Goal: Task Accomplishment & Management: Use online tool/utility

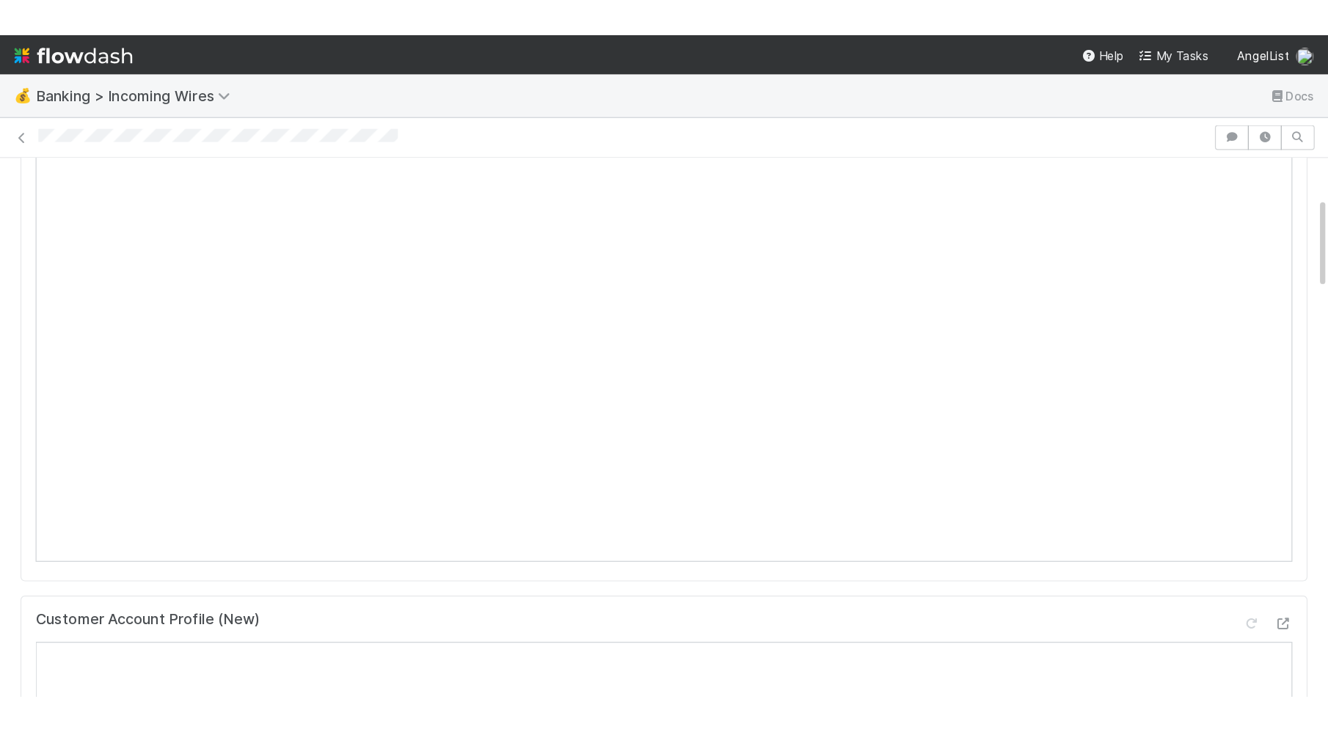
scroll to position [186, 0]
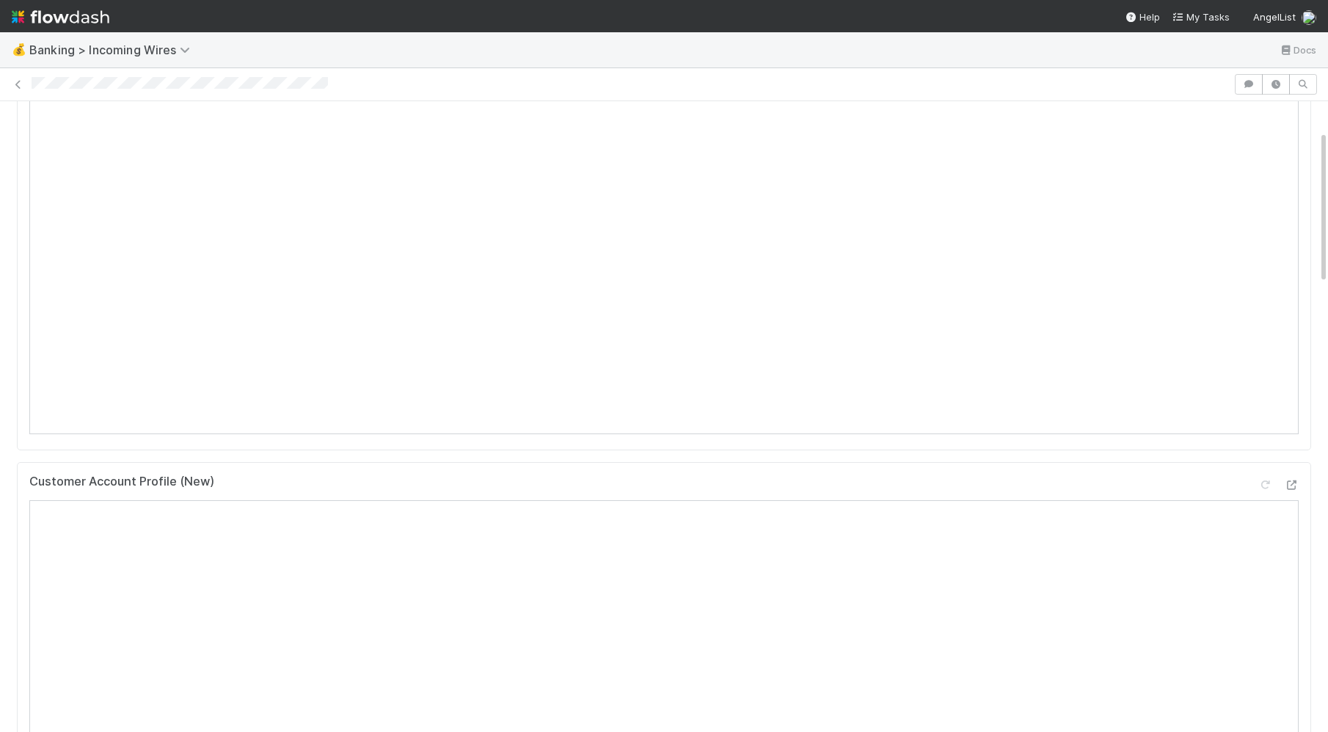
scroll to position [0, 0]
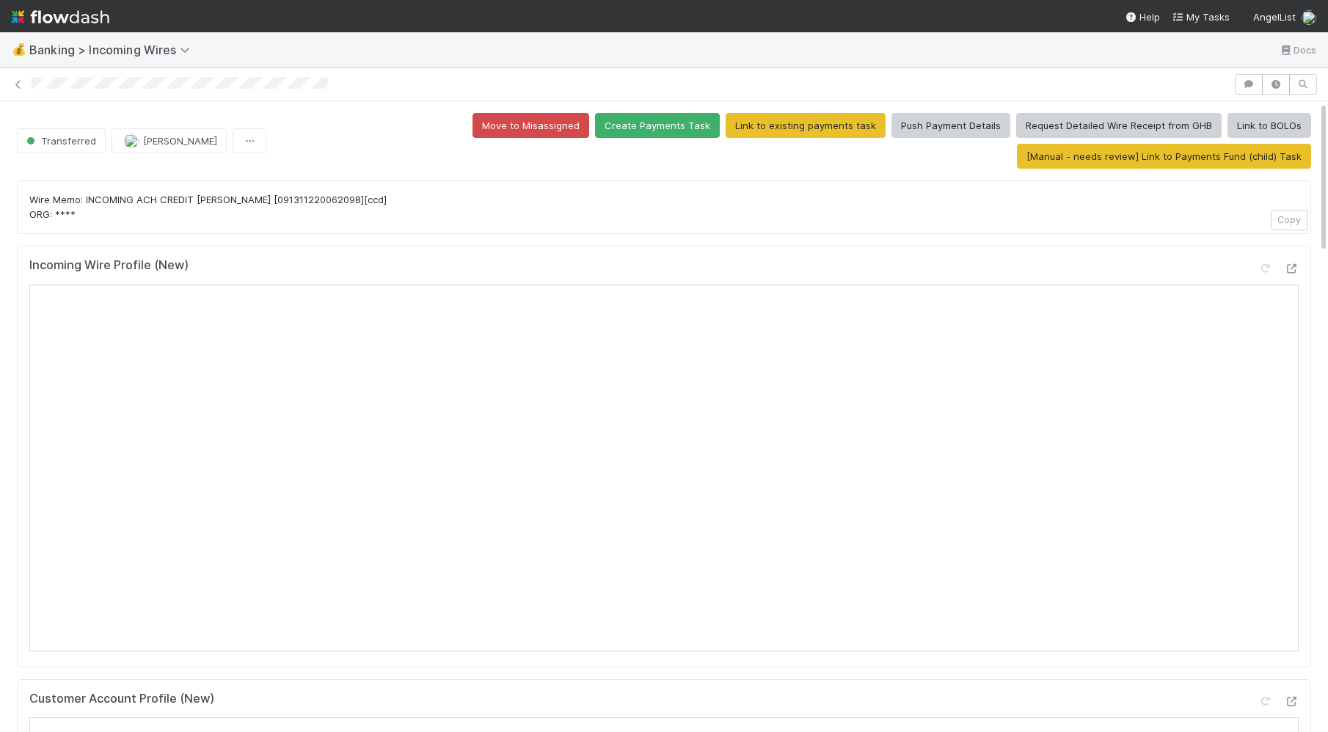
click at [1049, 227] on div "Wire Memo: INCOMING ACH CREDIT Aslan MercuryACH [091311220062098][ccd] ORG: ***…" at bounding box center [664, 207] width 1294 height 54
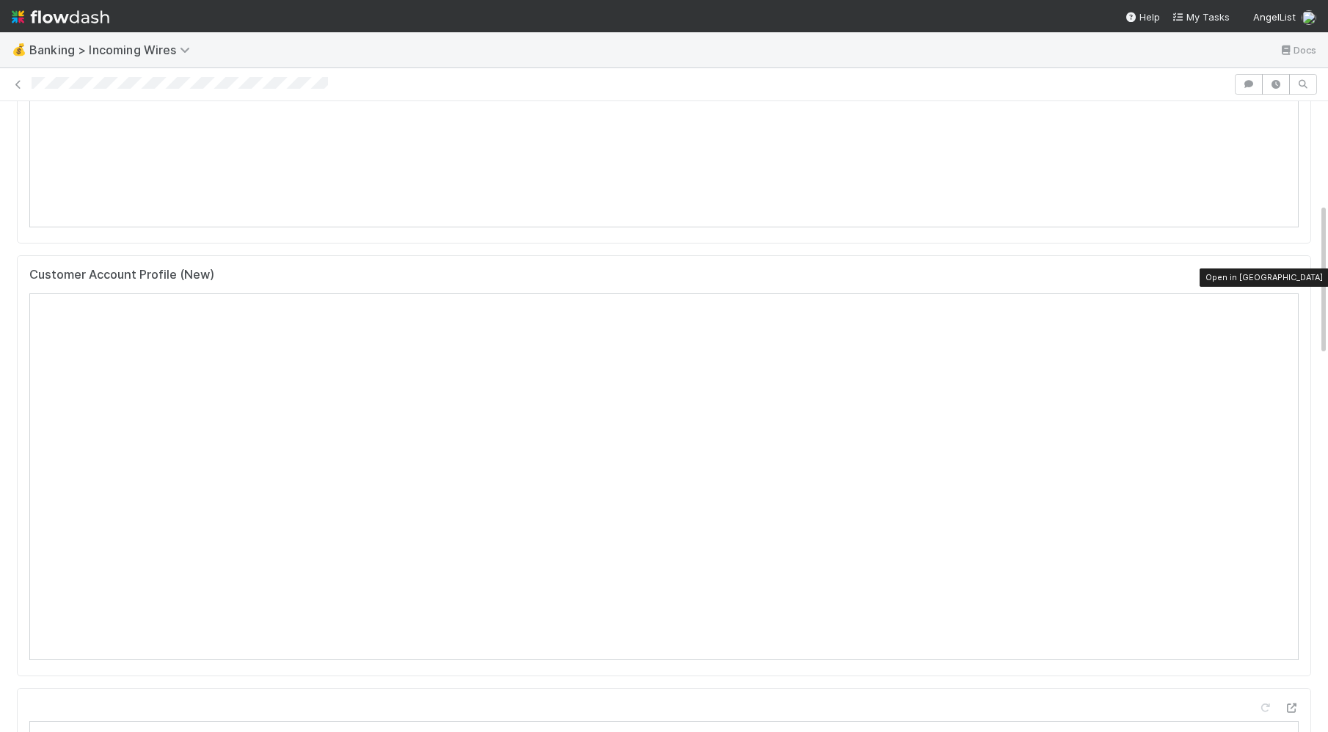
click at [1108, 278] on icon at bounding box center [1291, 278] width 15 height 10
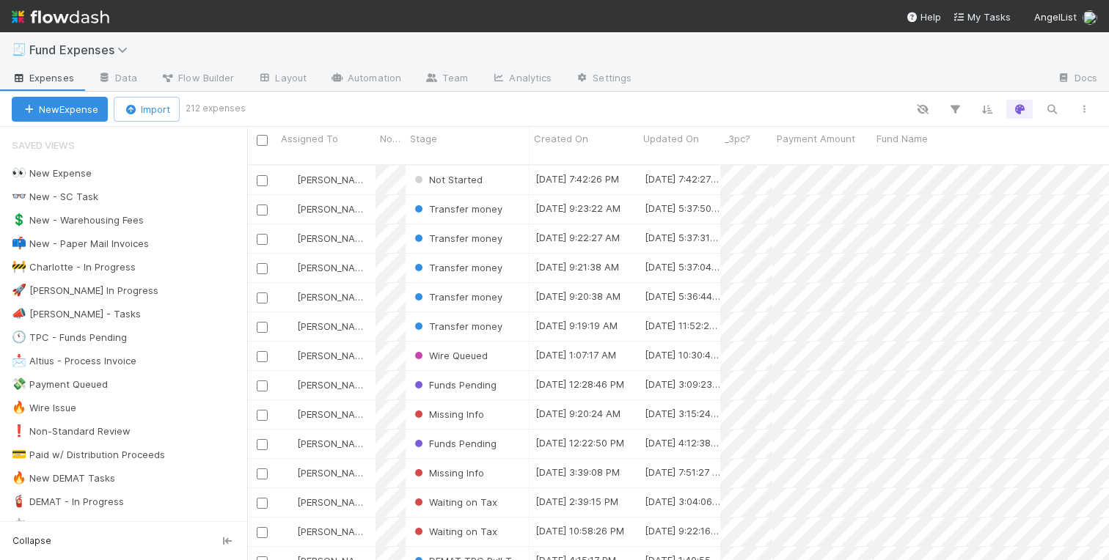
scroll to position [407, 862]
click at [76, 343] on div "🕚 TPC - Funds Pending" at bounding box center [69, 338] width 115 height 18
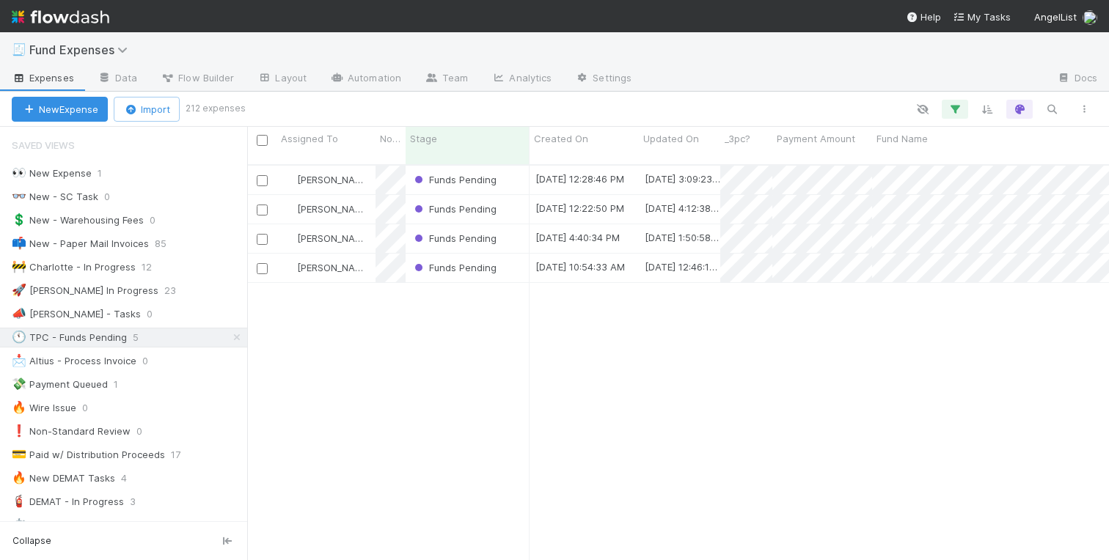
scroll to position [407, 862]
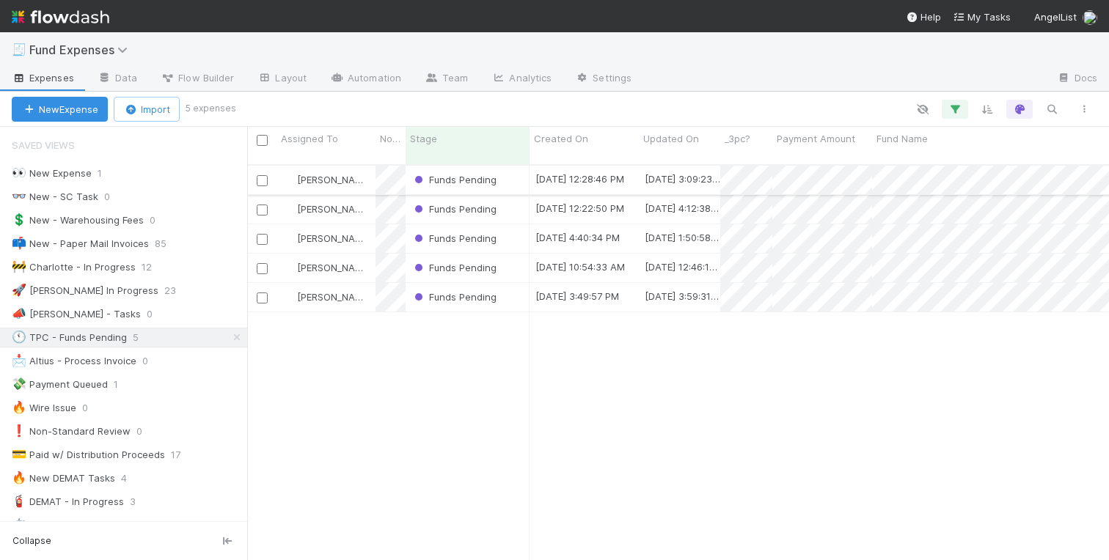
click at [508, 172] on div "Funds Pending" at bounding box center [468, 180] width 124 height 29
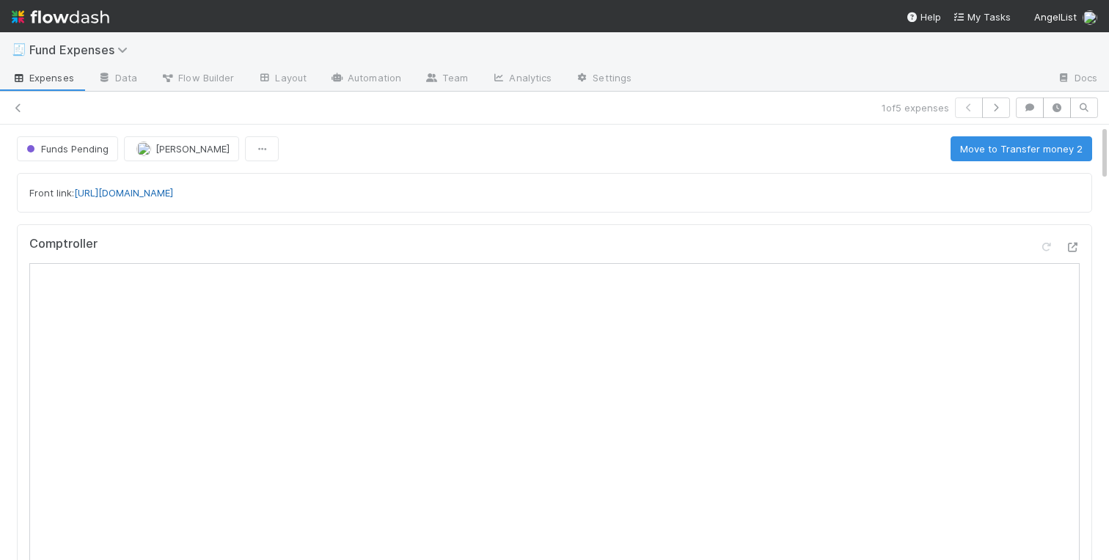
click at [173, 194] on link "https://app.frontapp.com/open/cnv_qrs8d8n" at bounding box center [123, 193] width 99 height 12
click at [979, 155] on button "Move to Transfer money 2" at bounding box center [1022, 148] width 142 height 25
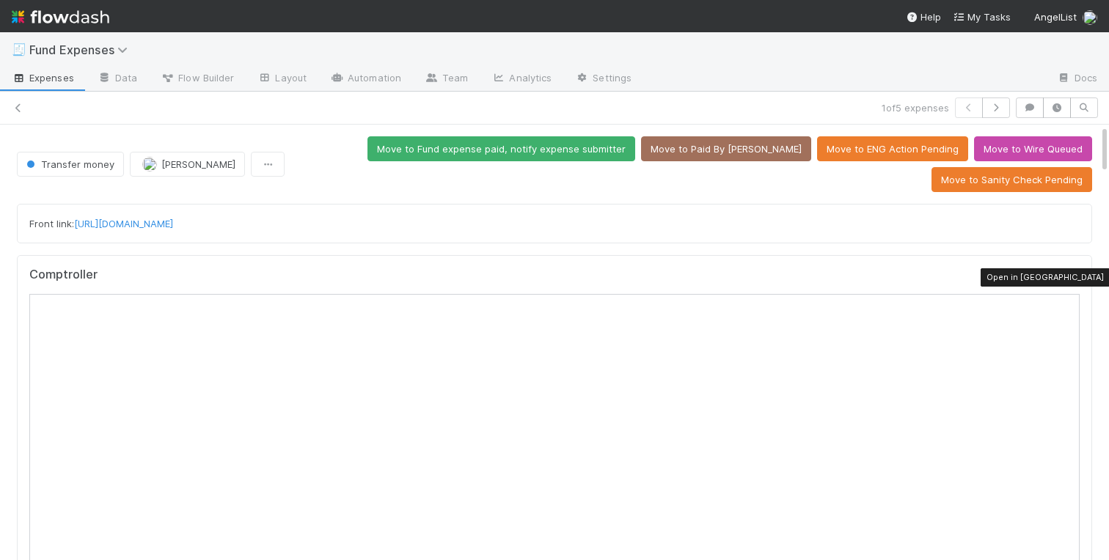
click at [1072, 282] on icon at bounding box center [1072, 279] width 15 height 10
drag, startPoint x: 290, startPoint y: 222, endPoint x: 78, endPoint y: 224, distance: 211.3
click at [78, 224] on div "Front link: https://app.frontapp.com/open/cnv_qrs8d8n" at bounding box center [554, 223] width 1050 height 15
copy link "https://app.frontapp.com/open/cnv_qrs8d8n"
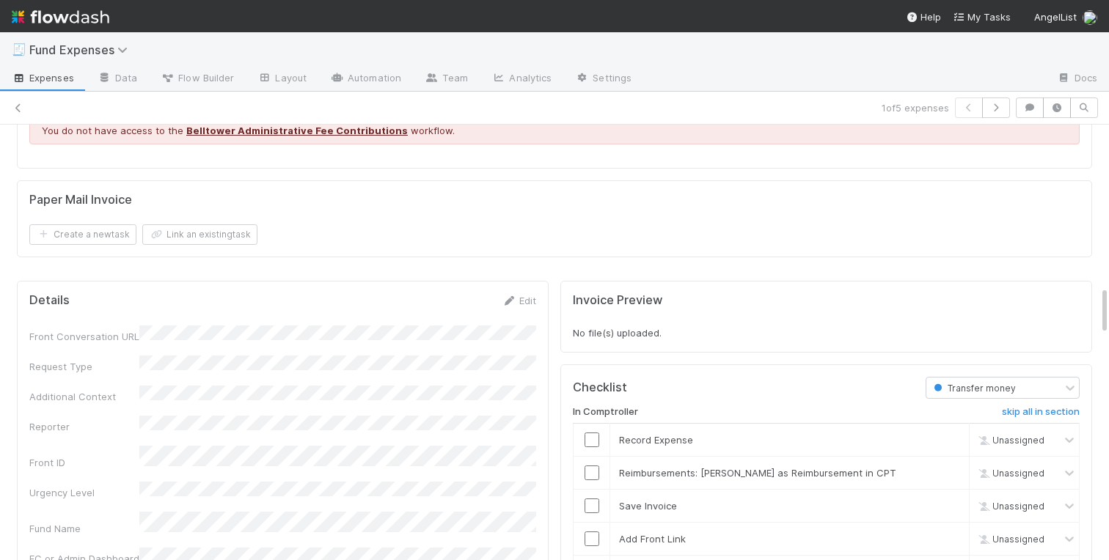
scroll to position [1571, 0]
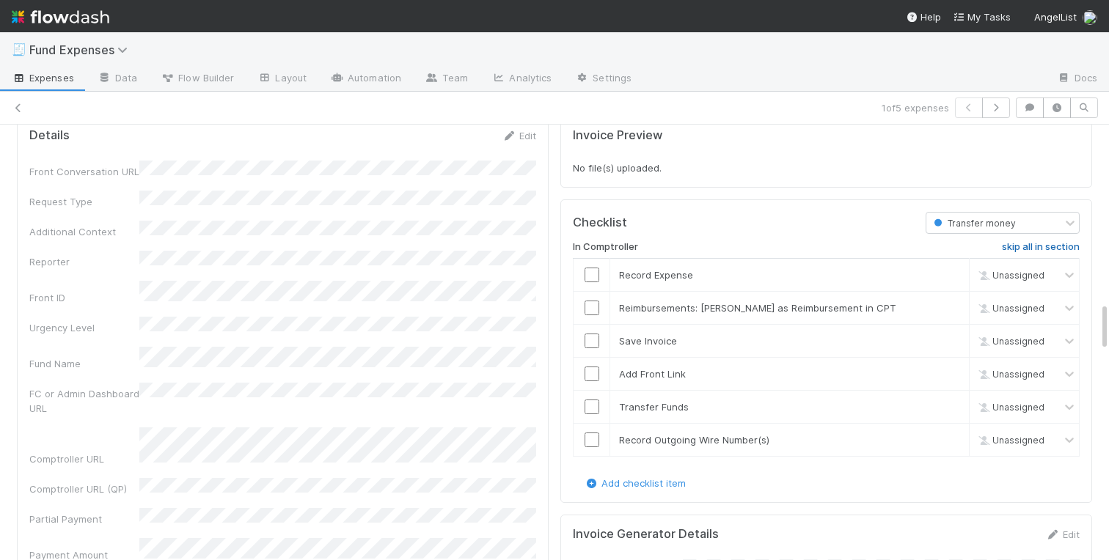
click at [1025, 250] on h6 "skip all in section" at bounding box center [1041, 247] width 78 height 12
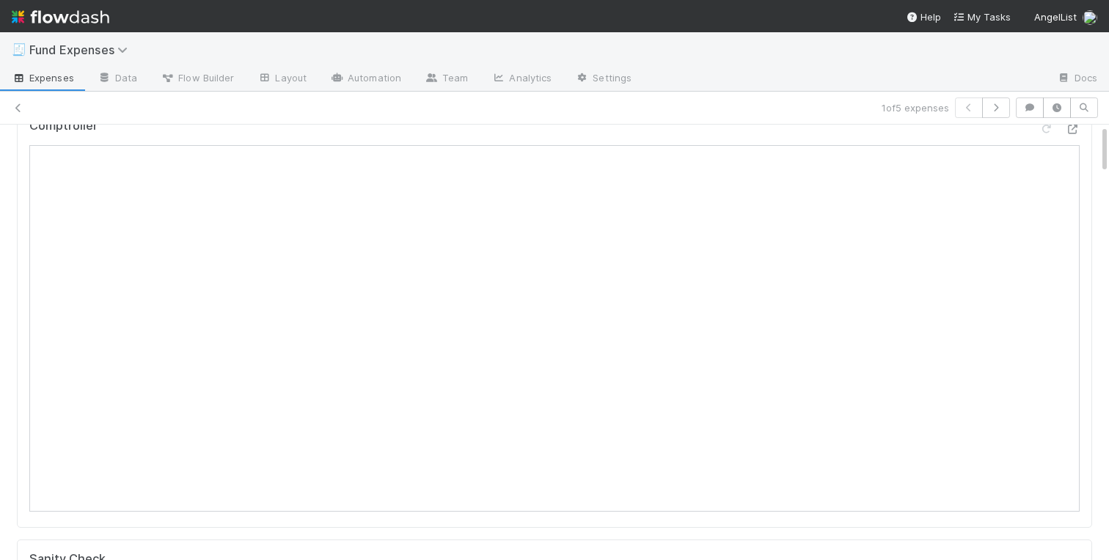
scroll to position [0, 0]
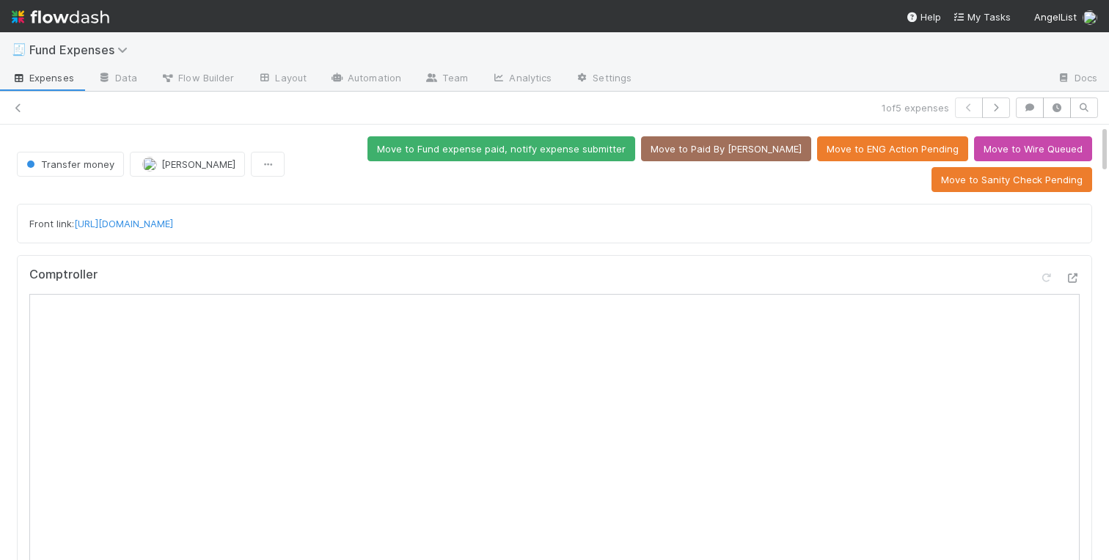
click at [458, 262] on div "Comptroller" at bounding box center [554, 466] width 1075 height 422
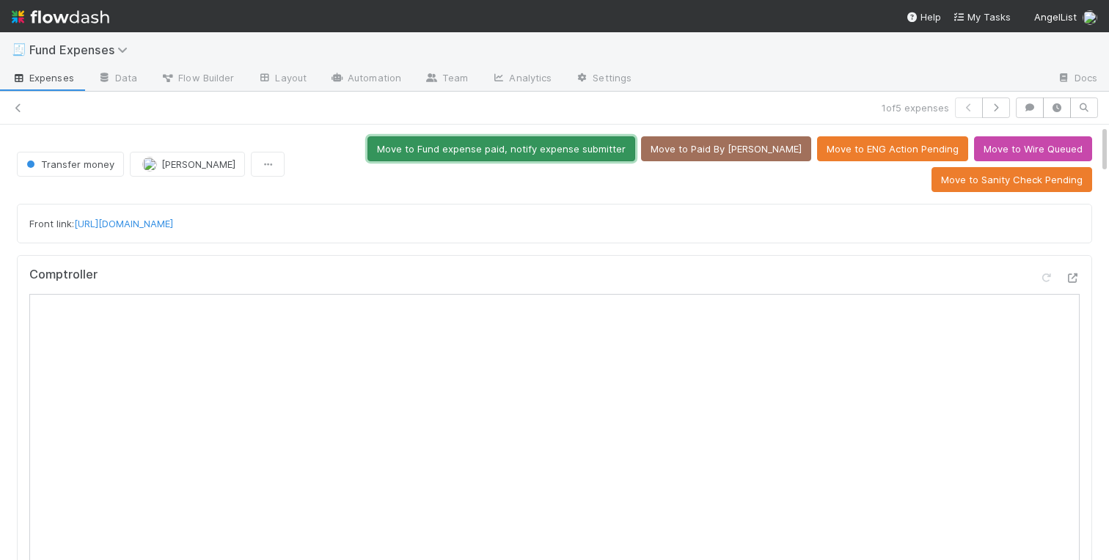
click at [500, 152] on button "Move to Fund expense paid, notify expense submitter" at bounding box center [502, 148] width 268 height 25
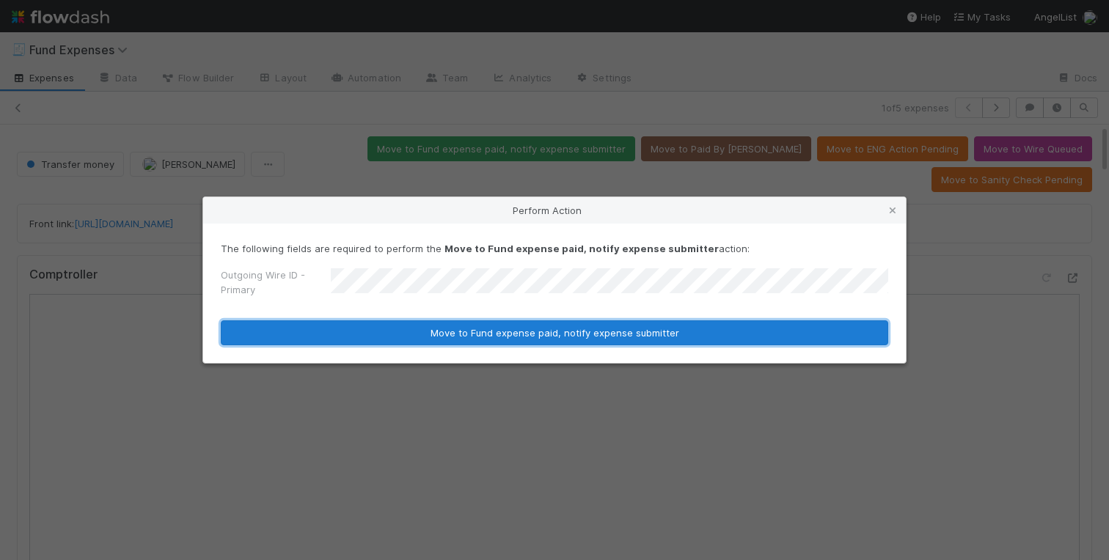
click at [425, 326] on button "Move to Fund expense paid, notify expense submitter" at bounding box center [555, 333] width 668 height 25
